Goal: Task Accomplishment & Management: Manage account settings

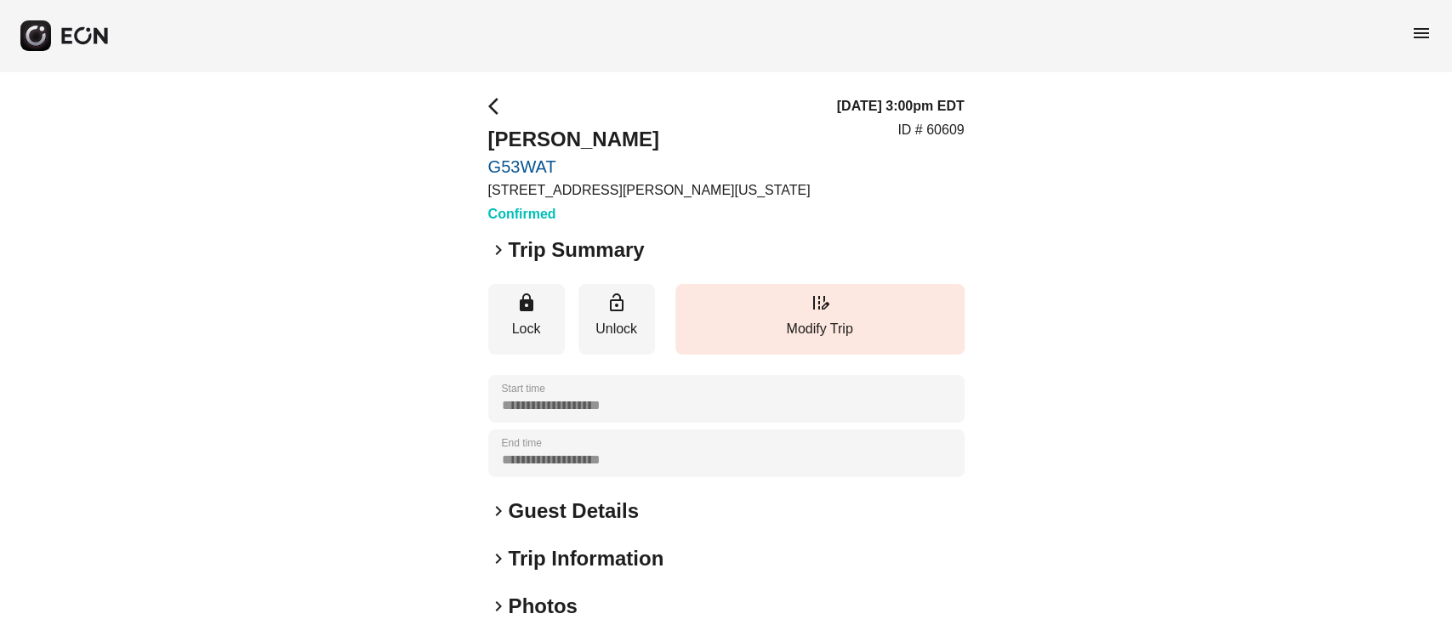
click at [969, 135] on div "**********" at bounding box center [726, 459] width 1452 height 777
click at [265, 90] on div "**********" at bounding box center [726, 459] width 1452 height 777
